Goal: Transaction & Acquisition: Purchase product/service

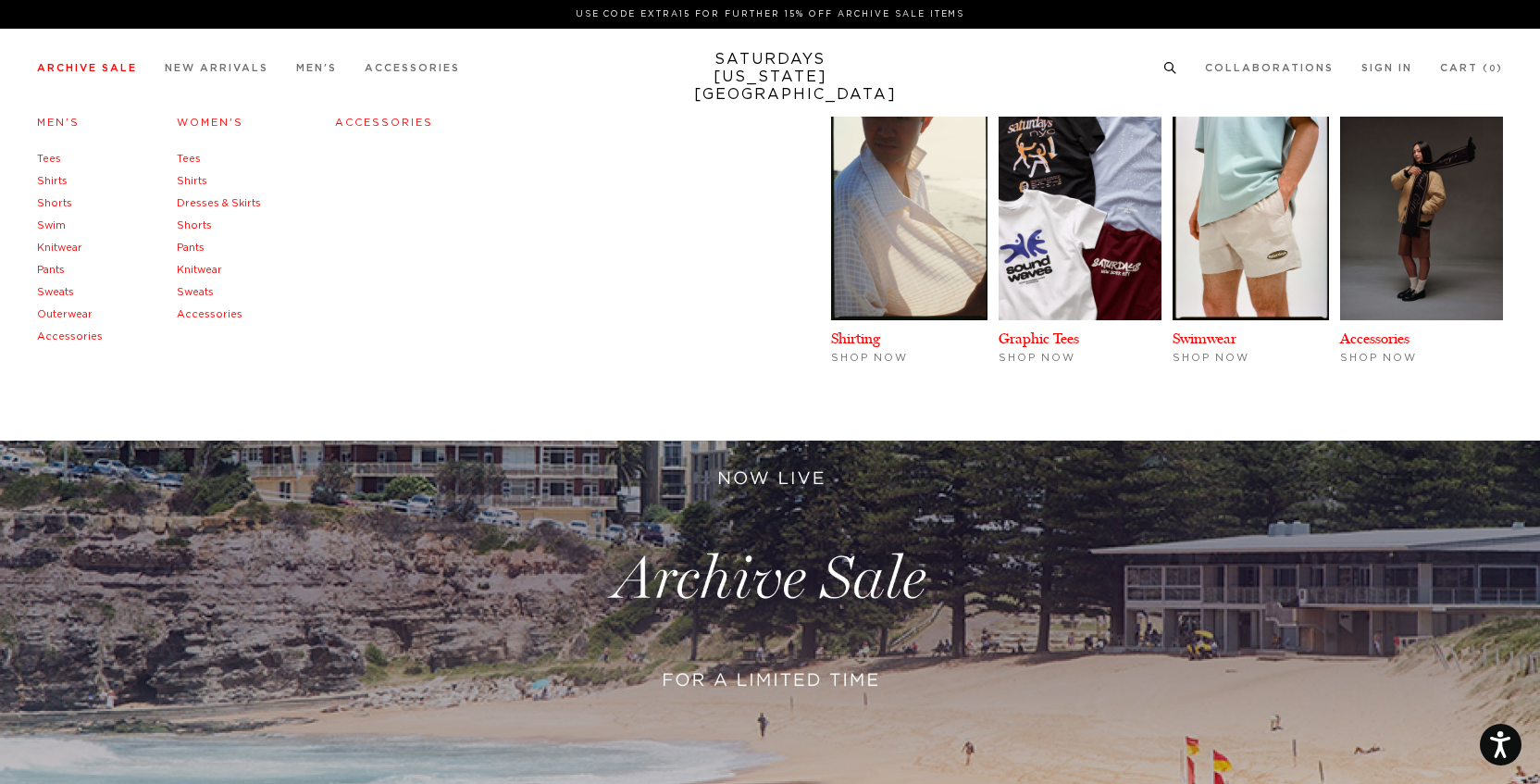
click at [60, 270] on link "Pants" at bounding box center [51, 269] width 27 height 10
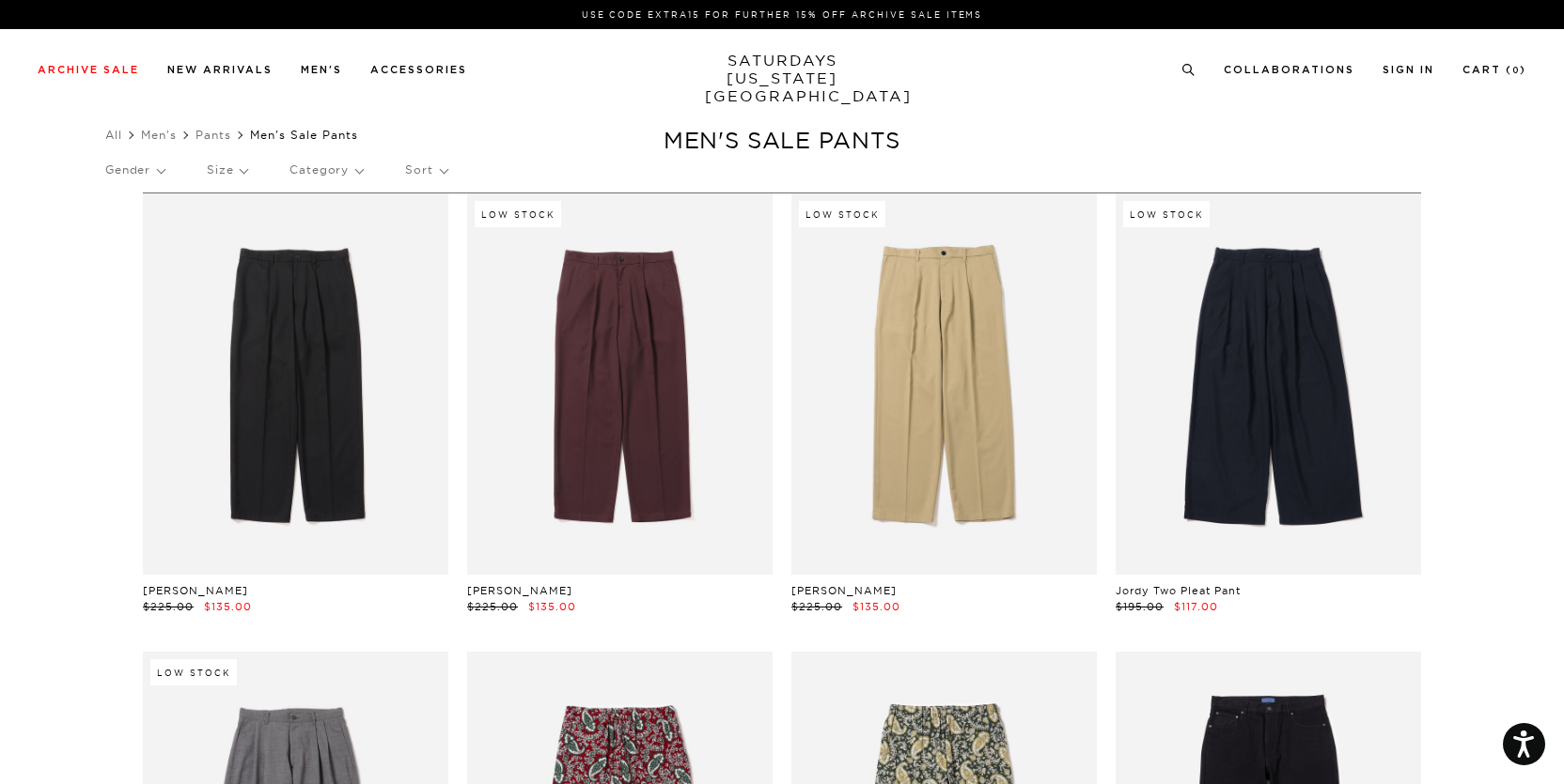
click at [694, 418] on link at bounding box center [620, 384] width 305 height 382
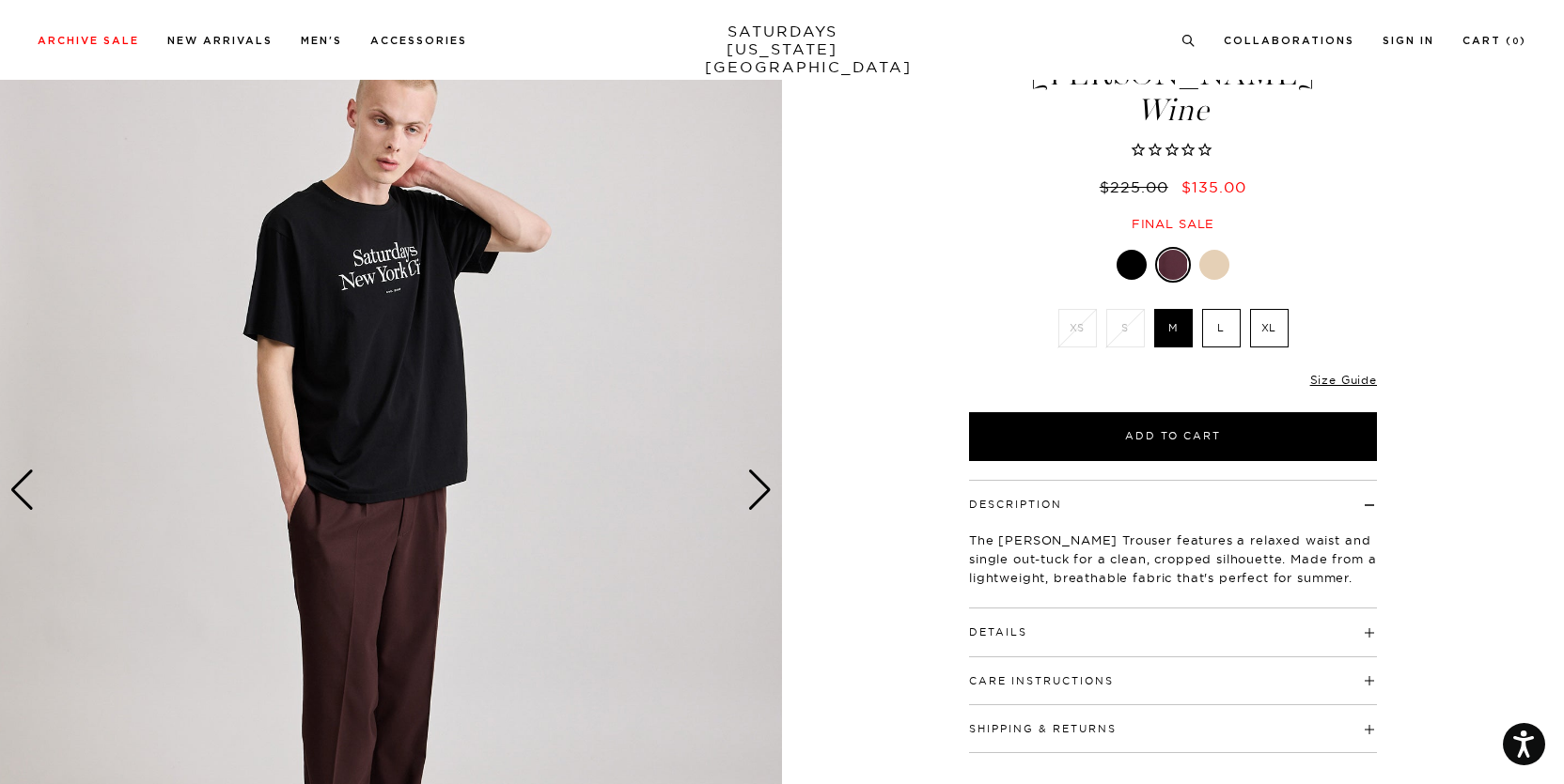
scroll to position [518, 0]
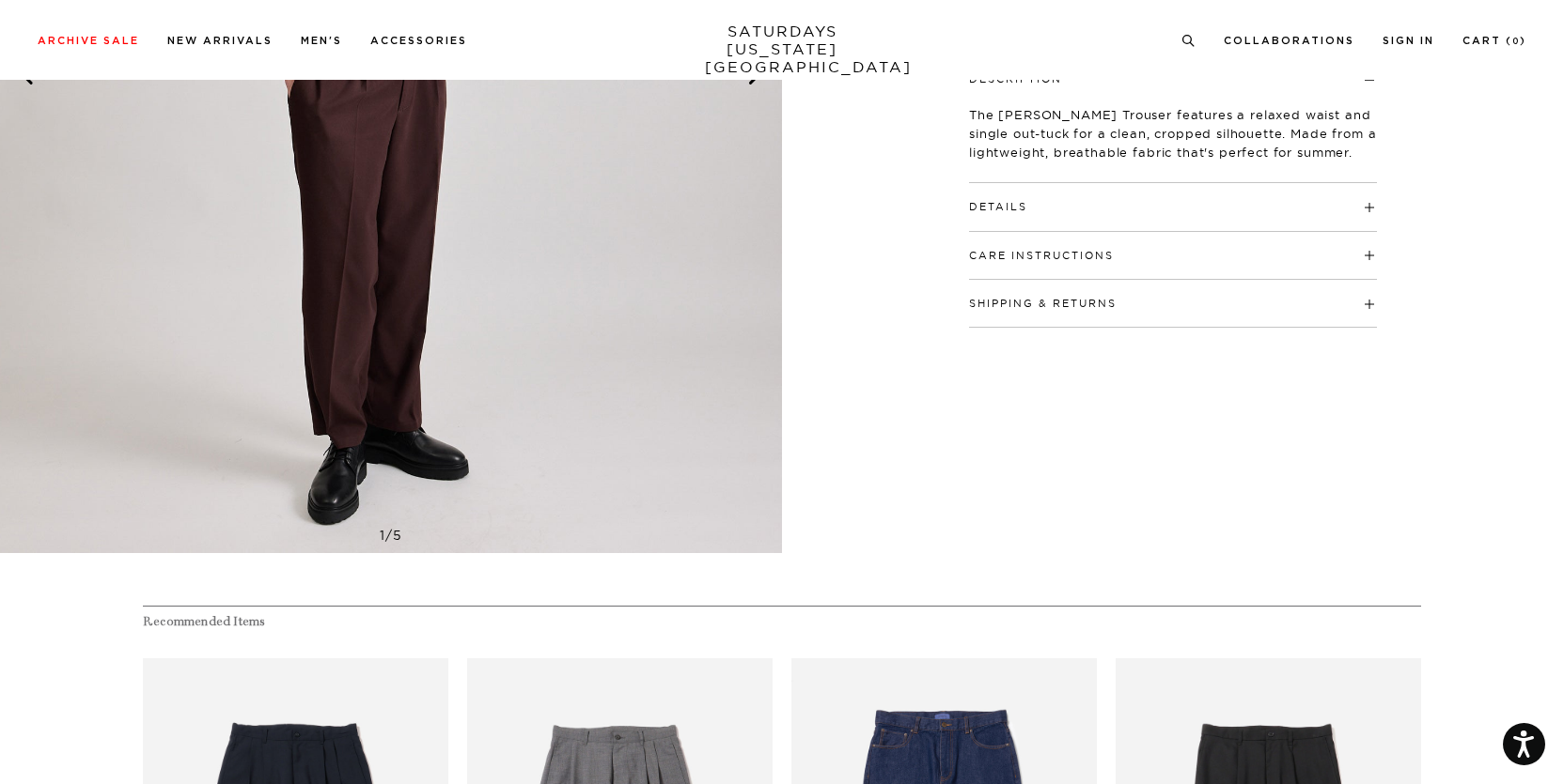
drag, startPoint x: 1569, startPoint y: 74, endPoint x: 1554, endPoint y: 187, distance: 114.0
click at [1554, 187] on html "Press Option+1 for screen-reader mode, Option+0 to cancel Accessibility Screen-…" at bounding box center [782, 658] width 1564 height 2353
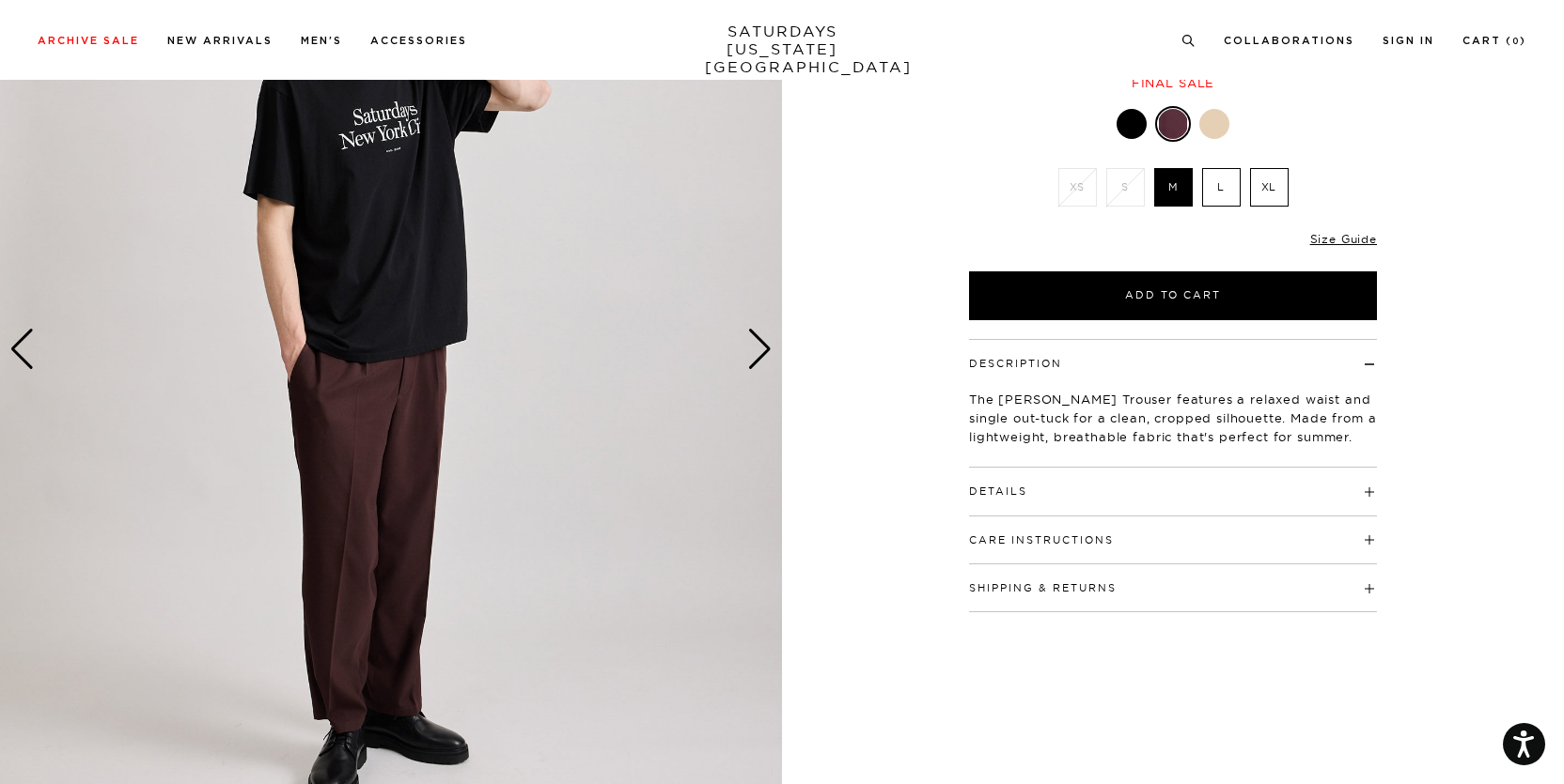
click at [752, 358] on div "Next slide" at bounding box center [761, 350] width 26 height 42
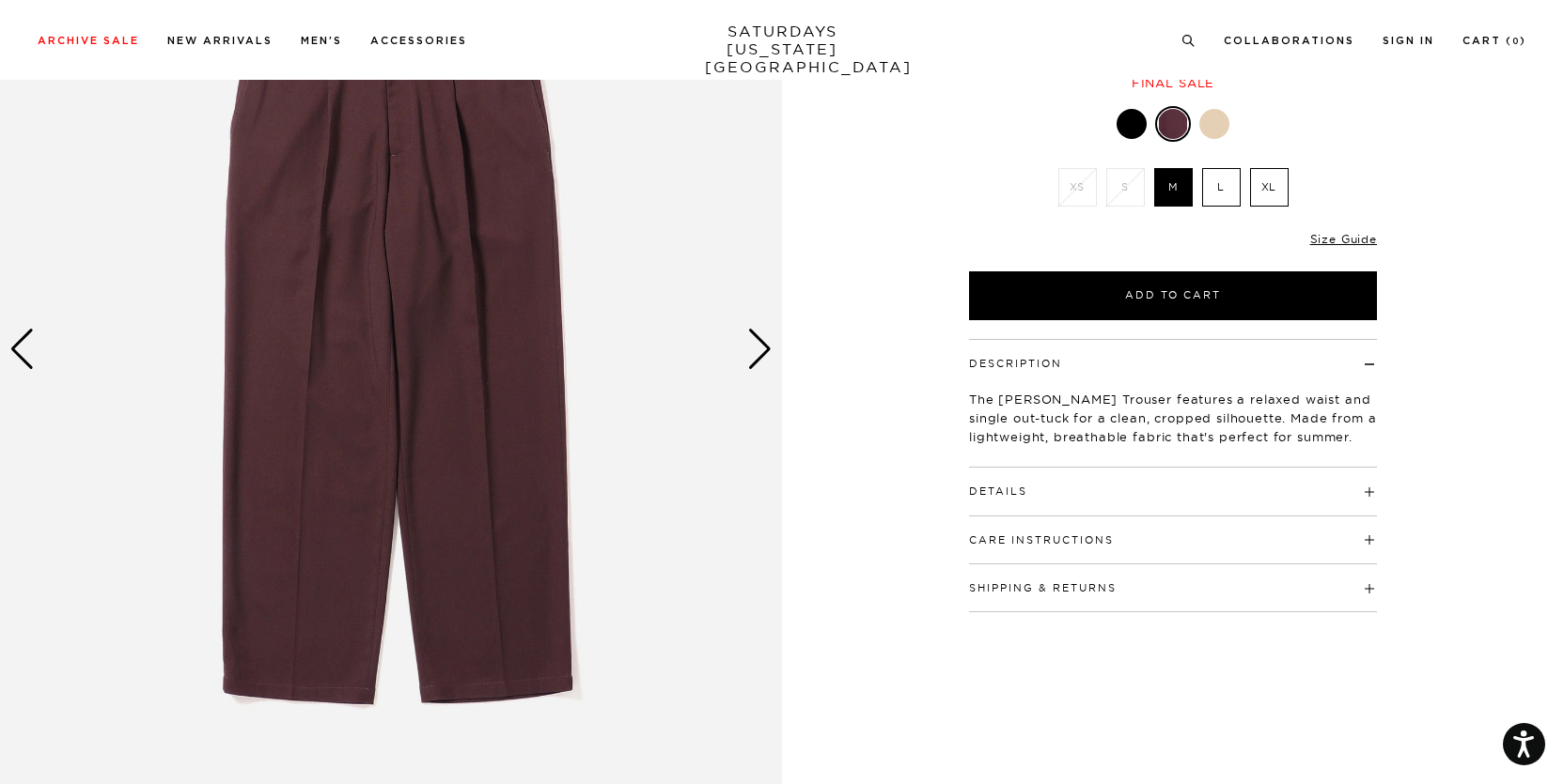
click at [752, 358] on div "Next slide" at bounding box center [761, 350] width 26 height 42
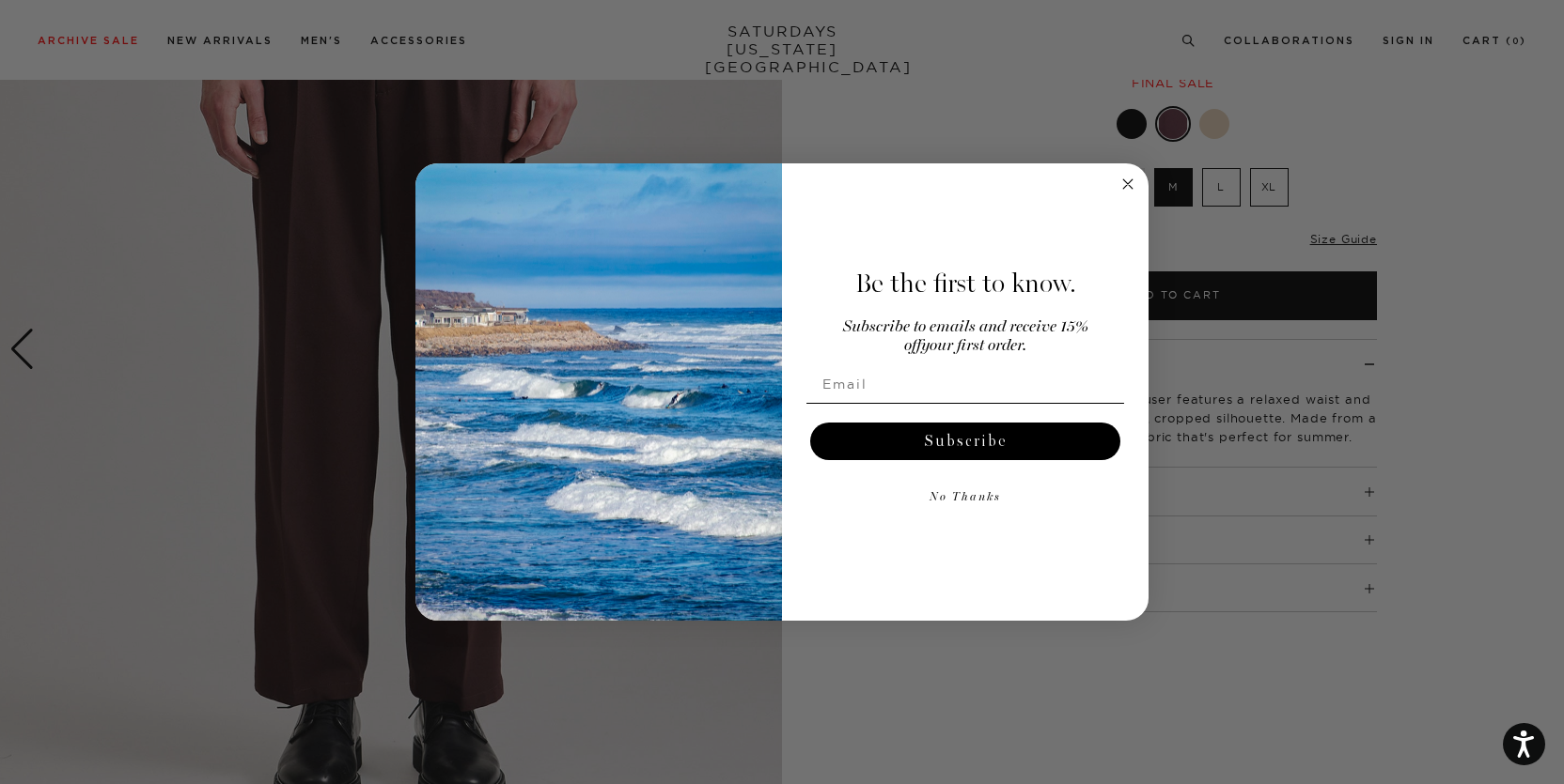
click at [752, 358] on img "POPUP Form" at bounding box center [599, 392] width 367 height 459
click at [1126, 186] on icon "Close dialog" at bounding box center [1128, 183] width 9 height 9
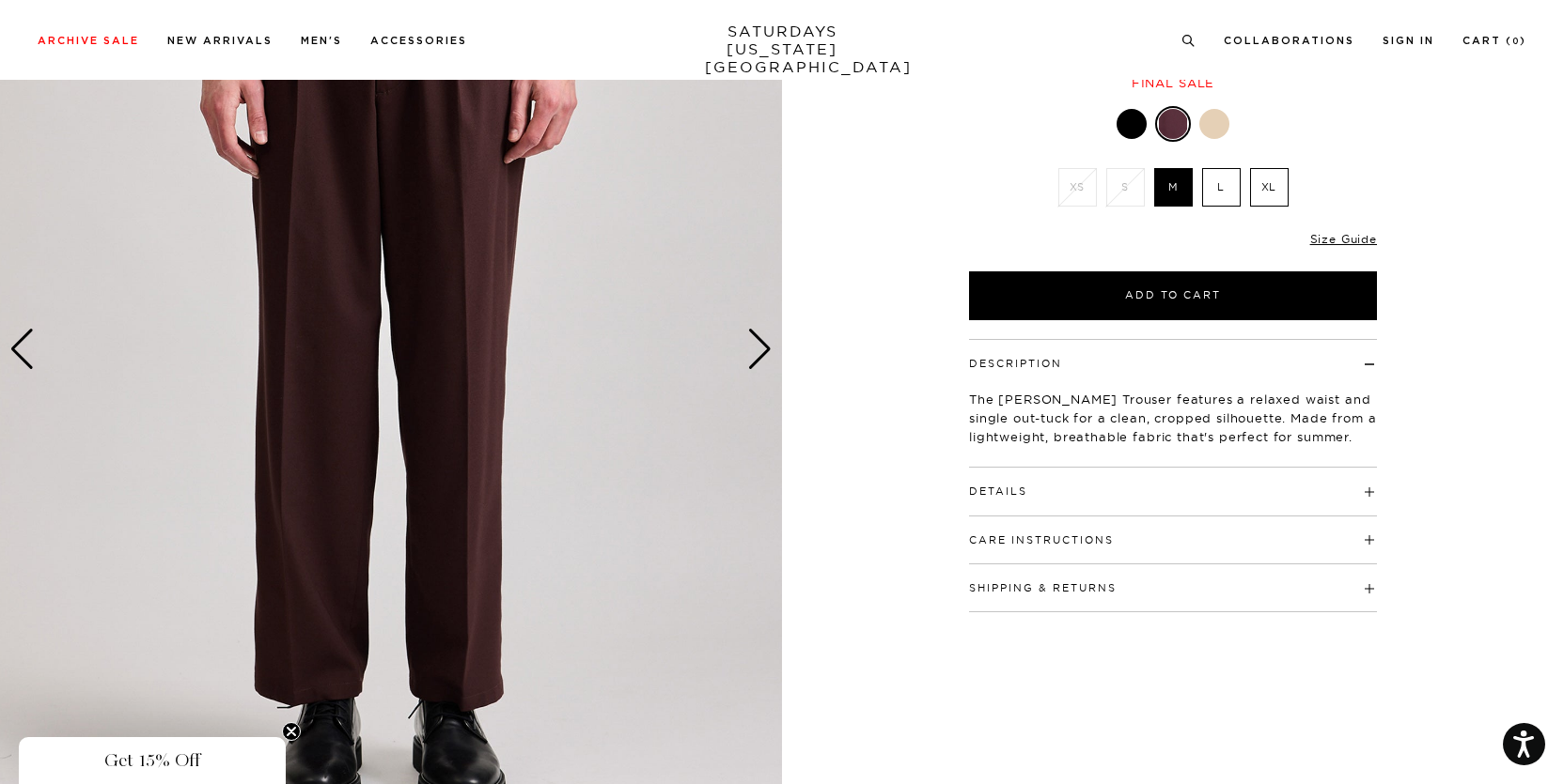
click at [765, 359] on div "Next slide" at bounding box center [761, 350] width 26 height 42
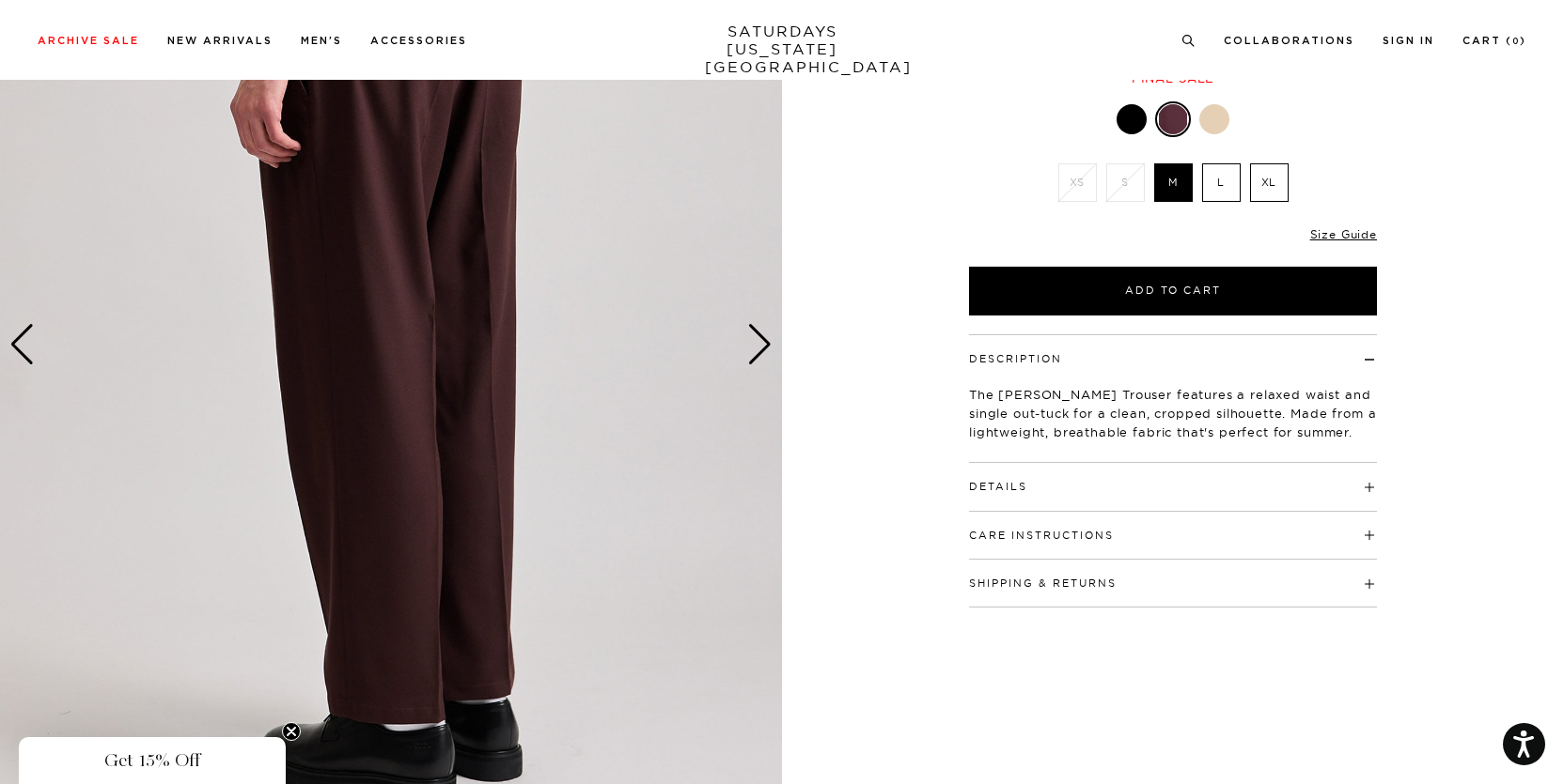
scroll to position [0, 0]
